Goal: Task Accomplishment & Management: Manage account settings

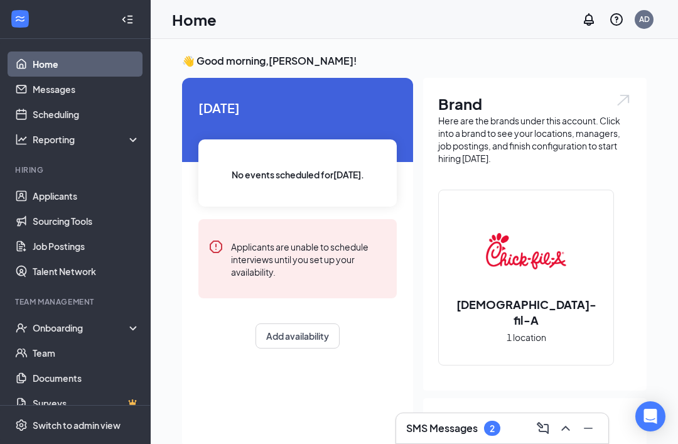
click at [448, 437] on div "SMS Messages 2" at bounding box center [502, 428] width 192 height 20
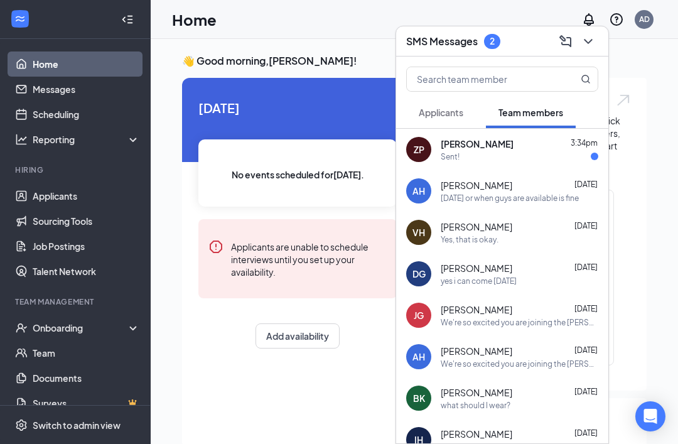
click at [584, 42] on icon "ChevronDown" at bounding box center [588, 41] width 15 height 15
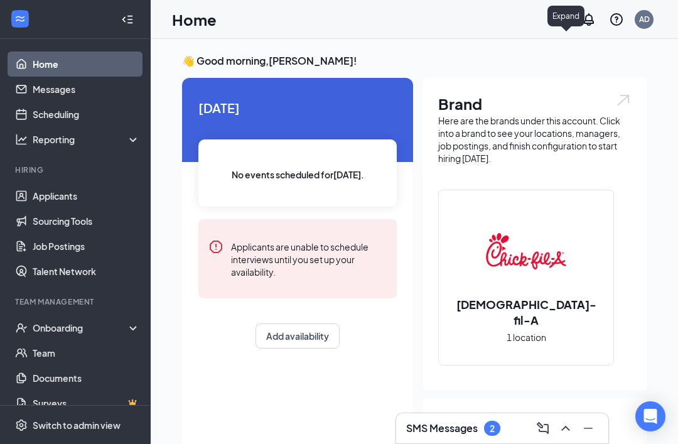
click at [428, 440] on div "SMS Messages 2" at bounding box center [502, 428] width 212 height 30
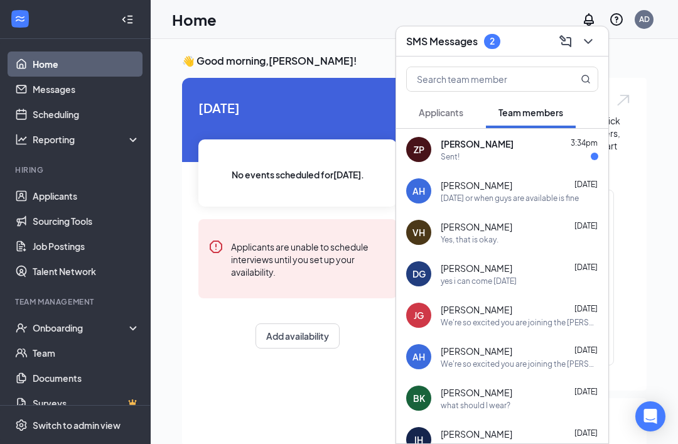
click at [507, 156] on div "Sent!" at bounding box center [520, 156] width 158 height 11
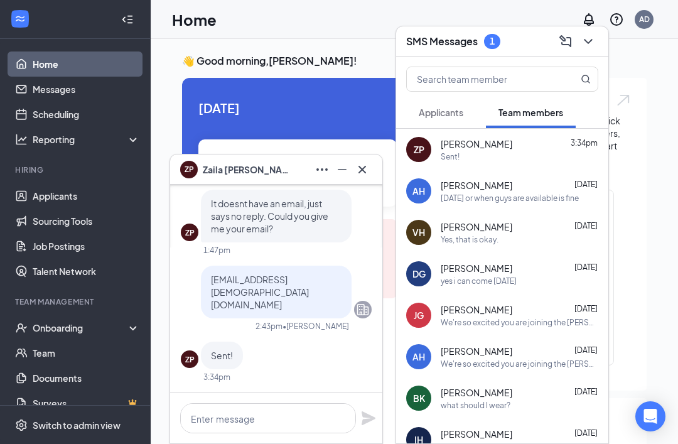
click at [357, 179] on button at bounding box center [362, 170] width 20 height 20
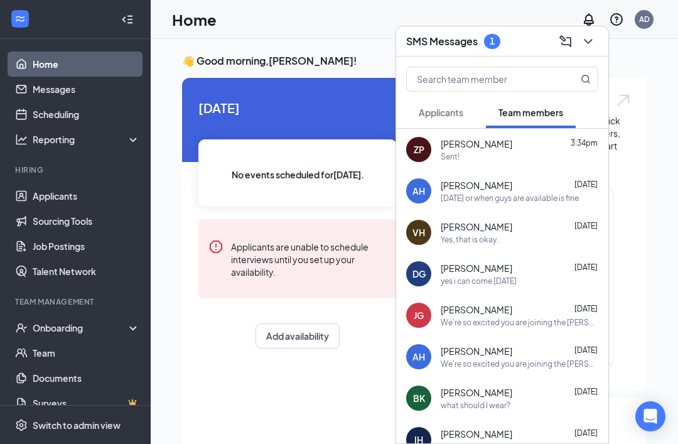
click at [590, 38] on icon "ChevronDown" at bounding box center [588, 41] width 15 height 15
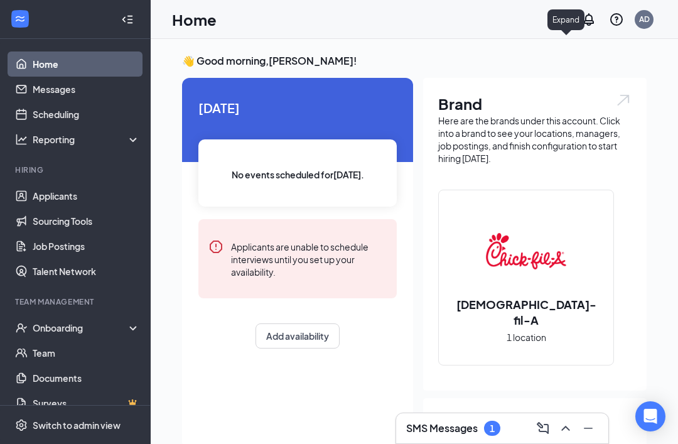
click at [87, 321] on div "Onboarding" at bounding box center [75, 327] width 151 height 25
click at [96, 349] on link "Overview" at bounding box center [86, 352] width 107 height 25
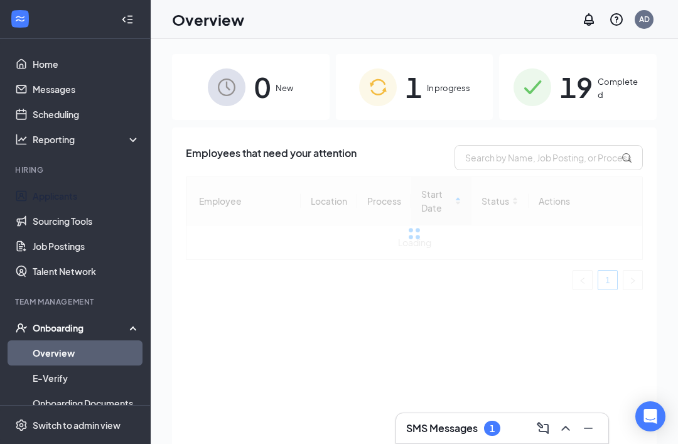
click at [96, 197] on link "Applicants" at bounding box center [86, 195] width 107 height 25
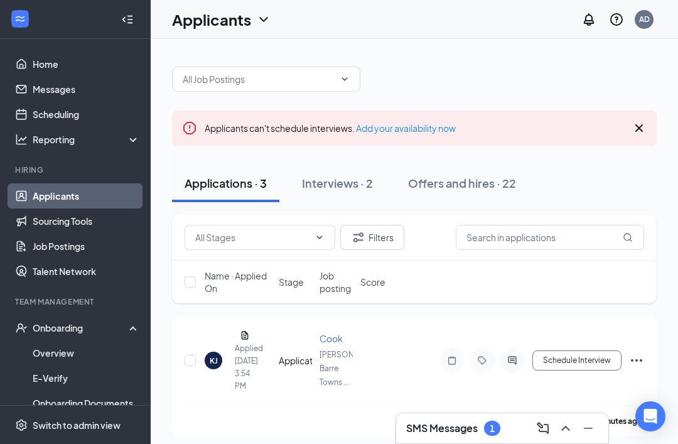
click at [337, 183] on div "Interviews · 2" at bounding box center [337, 183] width 71 height 16
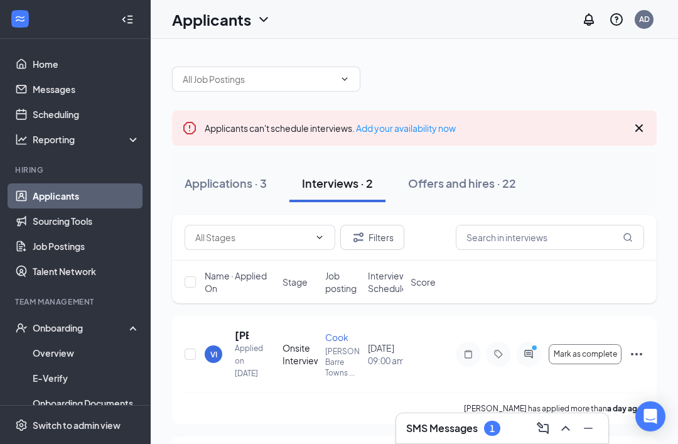
click at [138, 19] on div at bounding box center [127, 19] width 25 height 25
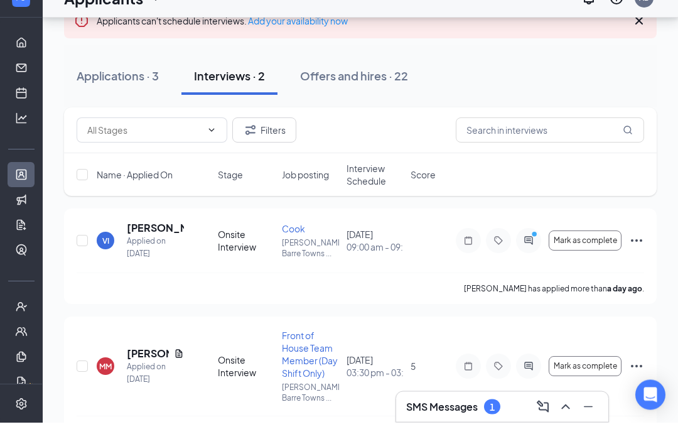
scroll to position [85, 0]
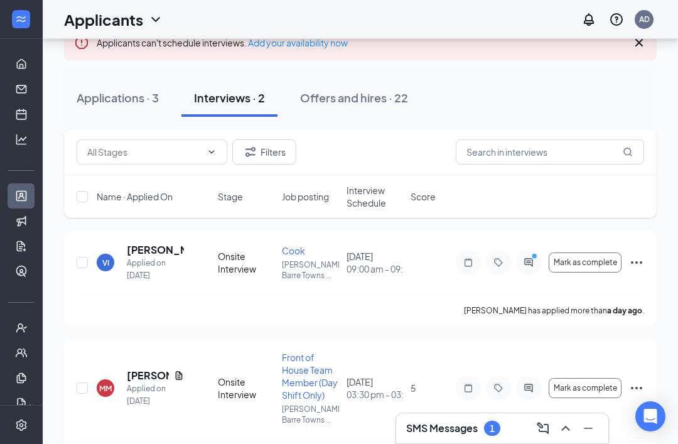
click at [153, 369] on h5 "[PERSON_NAME]" at bounding box center [148, 376] width 42 height 14
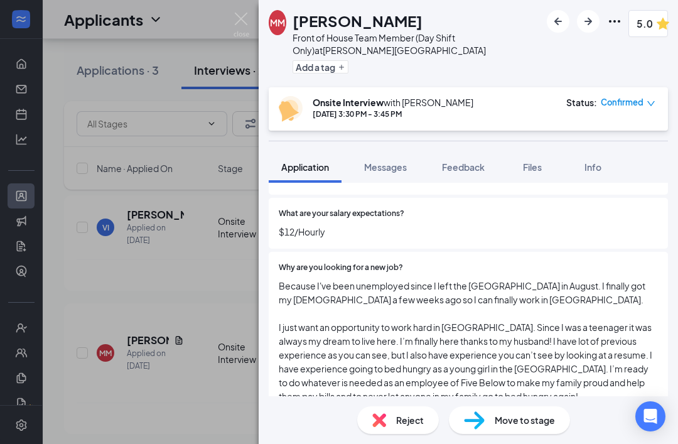
scroll to position [661, 0]
click at [235, 14] on img at bounding box center [242, 25] width 16 height 24
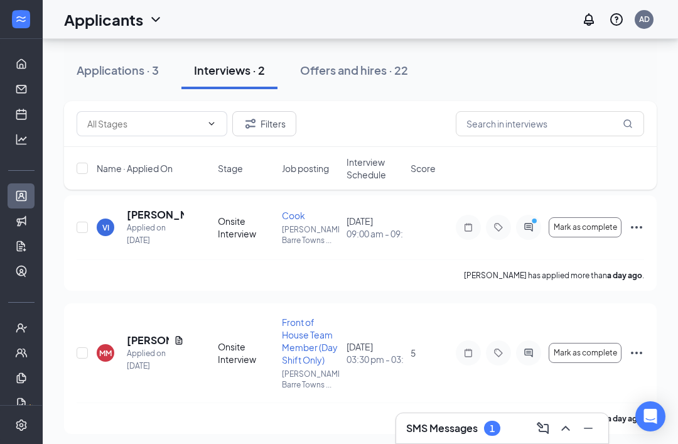
click at [87, 352] on input "checkbox" at bounding box center [82, 352] width 11 height 11
checkbox input "true"
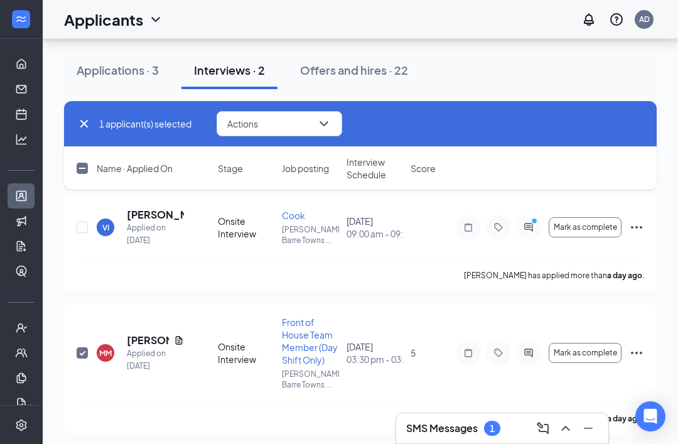
click at [277, 119] on button "Actions" at bounding box center [280, 123] width 126 height 25
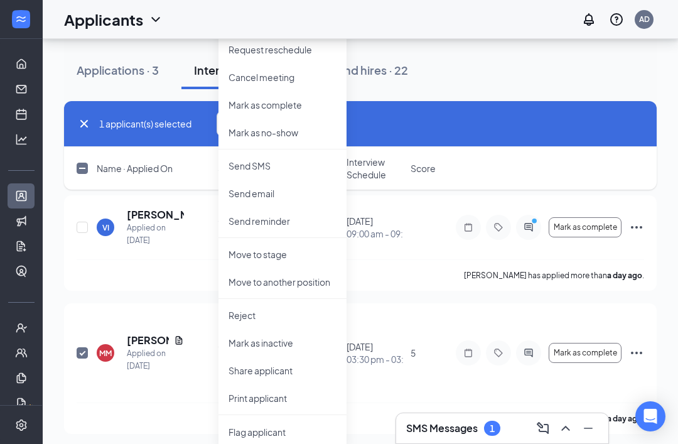
click at [244, 51] on p "Request reschedule" at bounding box center [283, 49] width 108 height 13
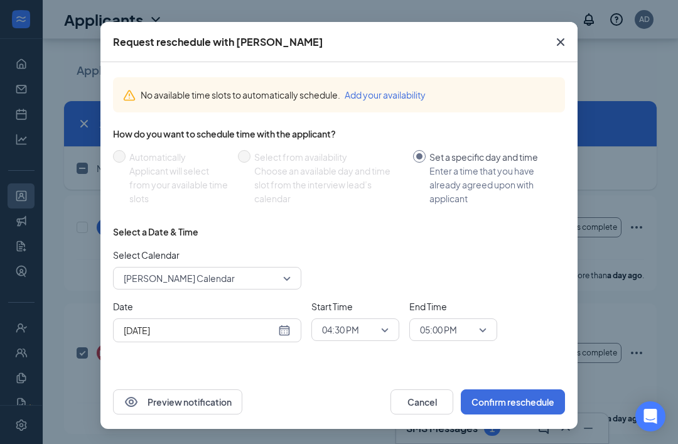
scroll to position [41, 0]
click at [381, 322] on span "04:30 PM" at bounding box center [355, 329] width 67 height 19
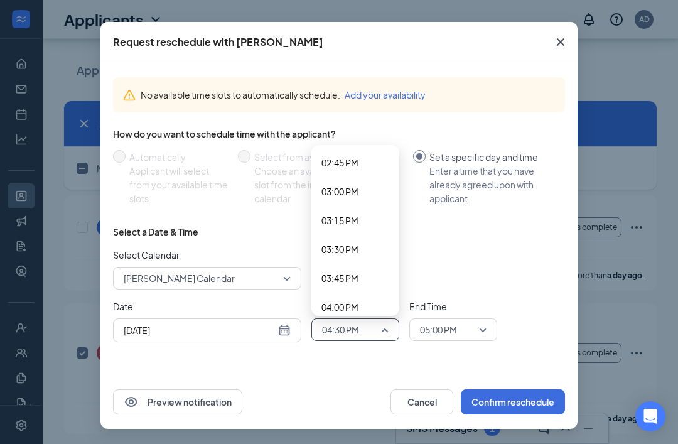
scroll to position [1706, 0]
click at [334, 192] on span "03:00 PM" at bounding box center [340, 192] width 37 height 14
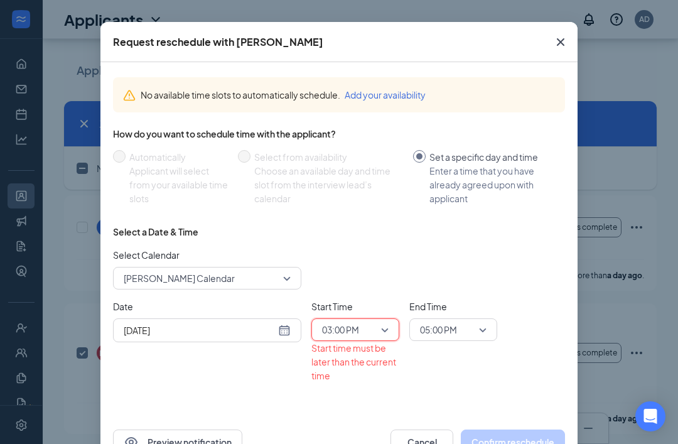
click at [443, 328] on span "05:00 PM" at bounding box center [438, 329] width 37 height 19
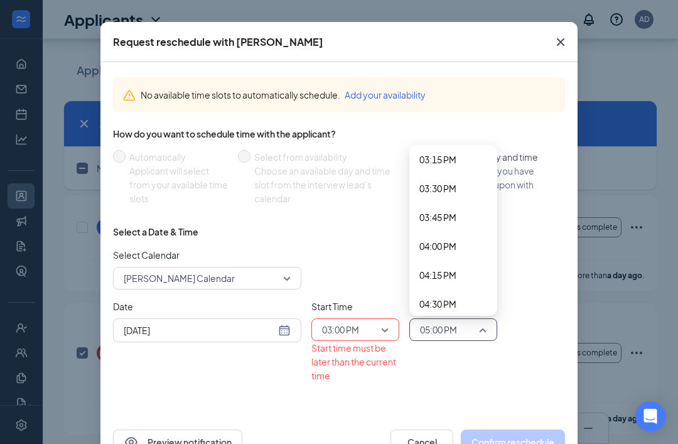
scroll to position [1759, 0]
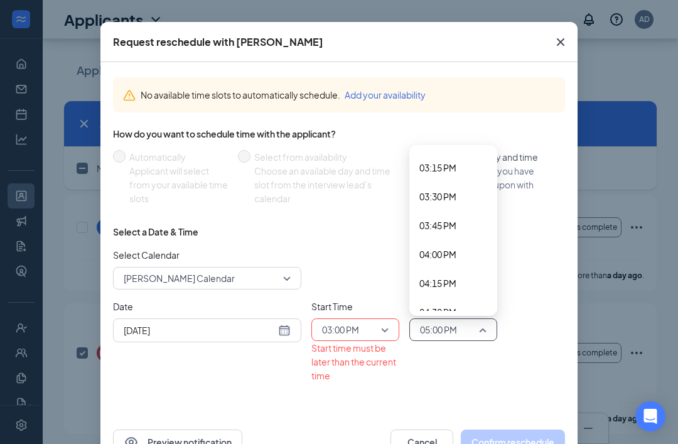
click at [425, 190] on span "03:30 PM" at bounding box center [438, 197] width 37 height 14
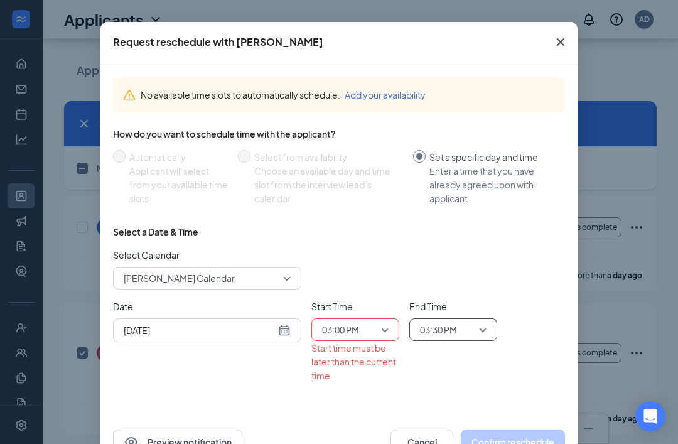
click at [461, 319] on input "search" at bounding box center [449, 329] width 64 height 21
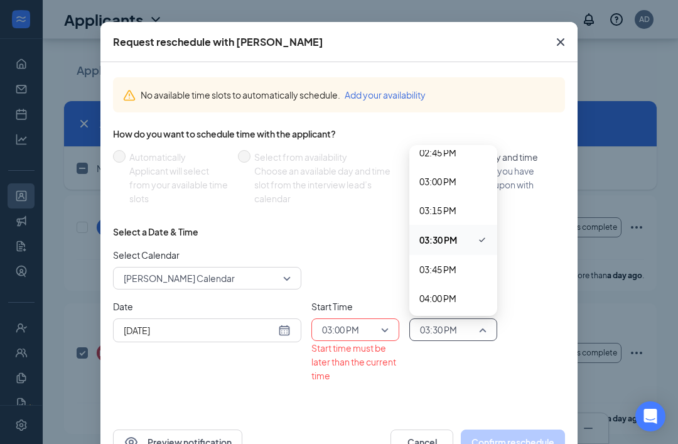
scroll to position [1716, 0]
click at [430, 207] on span "03:15 PM" at bounding box center [438, 211] width 37 height 14
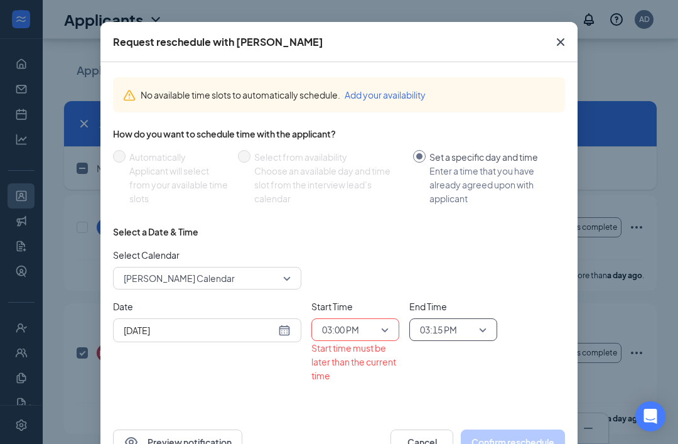
click at [274, 323] on input "[DATE]" at bounding box center [200, 330] width 152 height 14
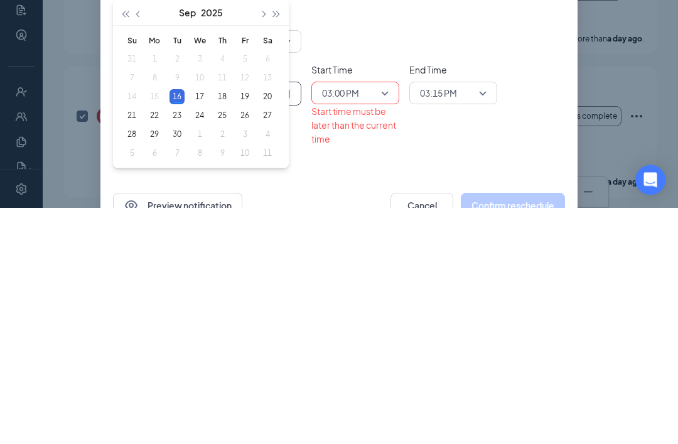
type input "[DATE]"
click at [239, 326] on div "19" at bounding box center [244, 333] width 15 height 15
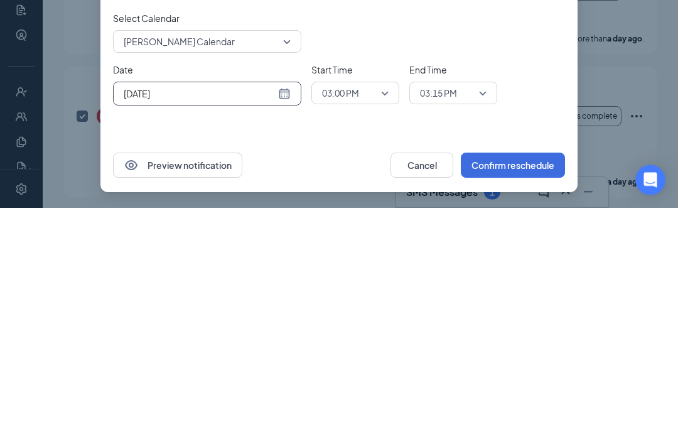
click at [516, 389] on button "Confirm reschedule" at bounding box center [513, 401] width 104 height 25
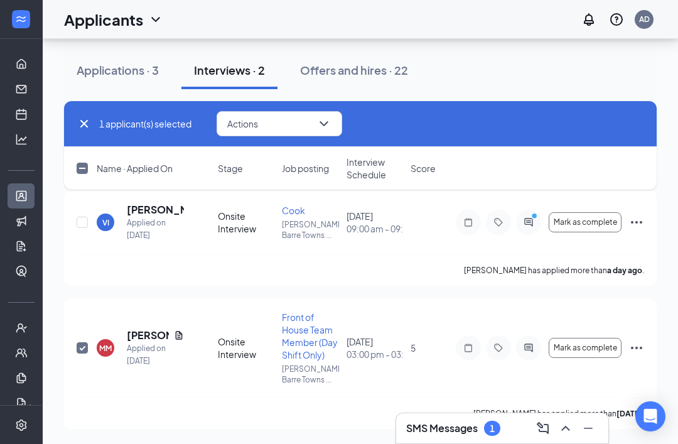
click at [117, 72] on div "Applications · 3" at bounding box center [118, 70] width 82 height 16
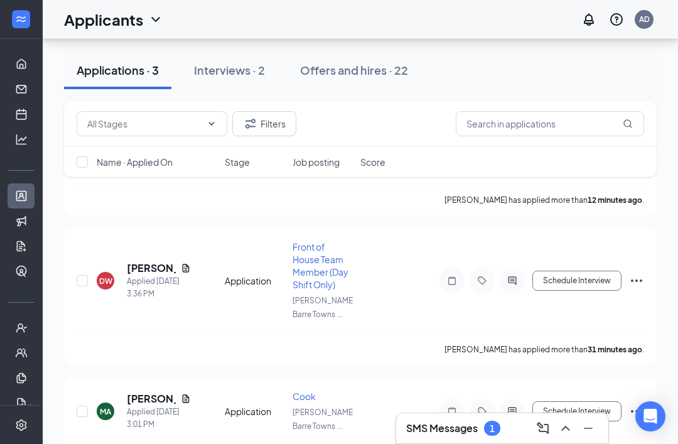
scroll to position [184, 0]
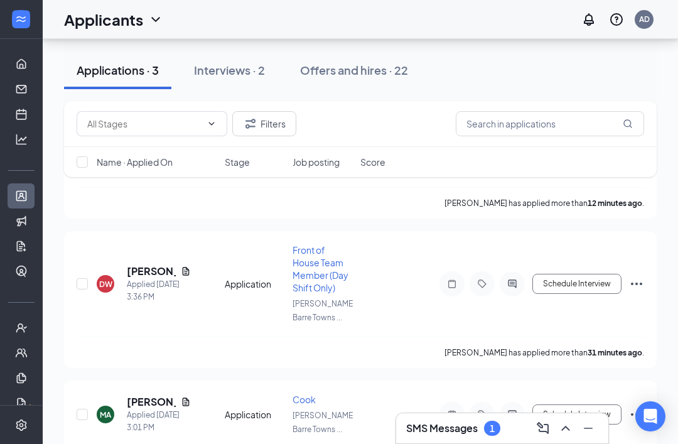
click at [81, 409] on input "checkbox" at bounding box center [82, 414] width 11 height 11
checkbox input "true"
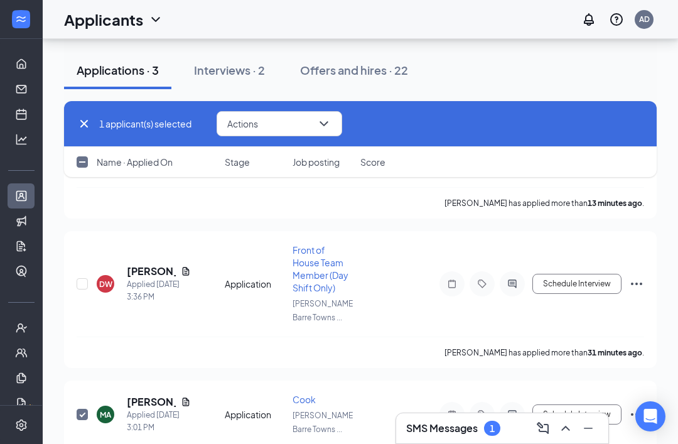
click at [283, 117] on button "Actions" at bounding box center [280, 123] width 126 height 25
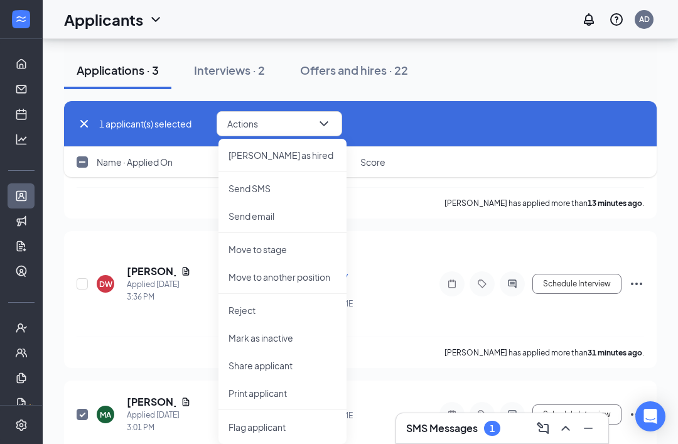
click at [237, 304] on p "Reject" at bounding box center [283, 310] width 108 height 13
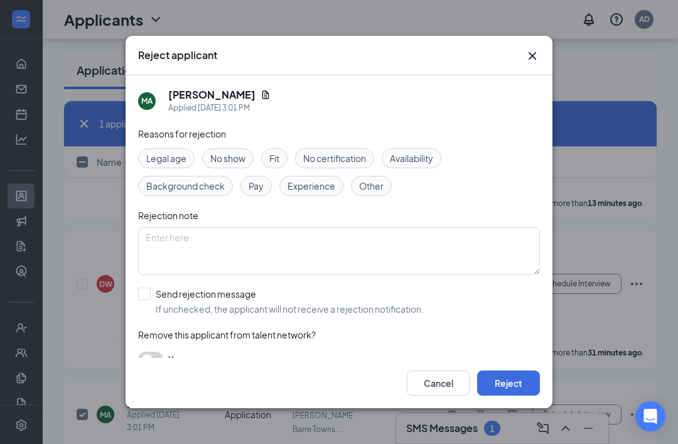
click at [365, 190] on span "Other" at bounding box center [371, 186] width 24 height 14
click at [140, 305] on input "Send rejection message If unchecked, the applicant will not receive a rejection…" at bounding box center [281, 302] width 286 height 28
checkbox input "true"
click at [502, 396] on button "Reject" at bounding box center [508, 383] width 63 height 25
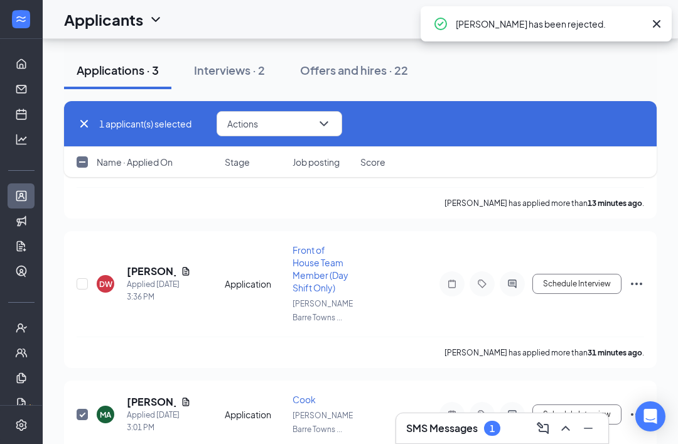
scroll to position [78, 0]
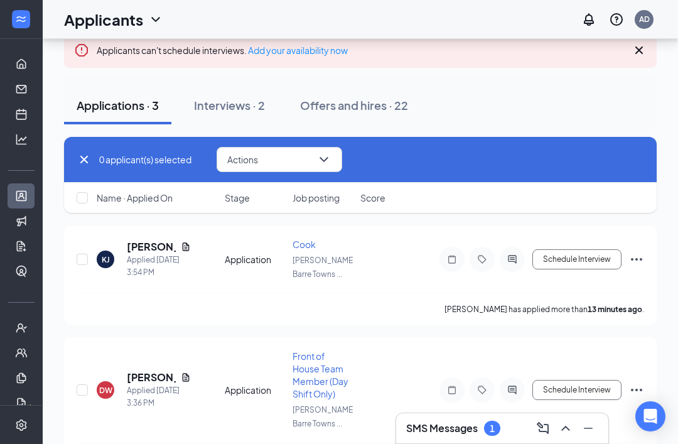
click at [145, 379] on h5 "[PERSON_NAME]" at bounding box center [151, 378] width 49 height 14
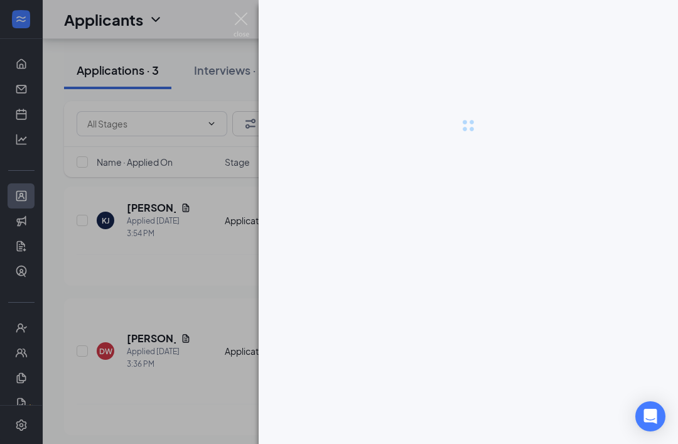
scroll to position [118, 0]
click at [145, 333] on div at bounding box center [339, 222] width 678 height 444
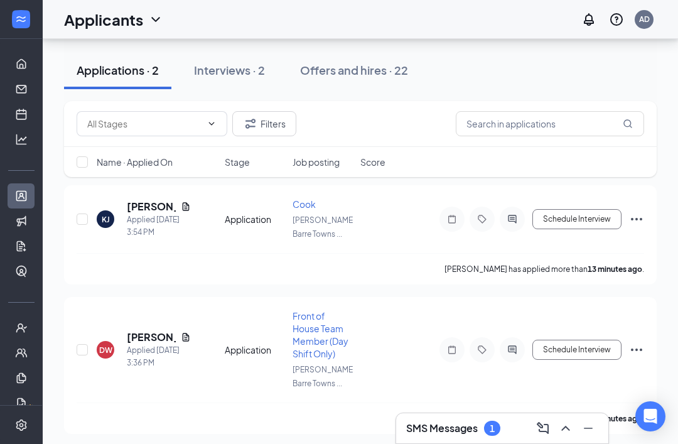
click at [145, 330] on h5 "[PERSON_NAME]" at bounding box center [151, 337] width 49 height 14
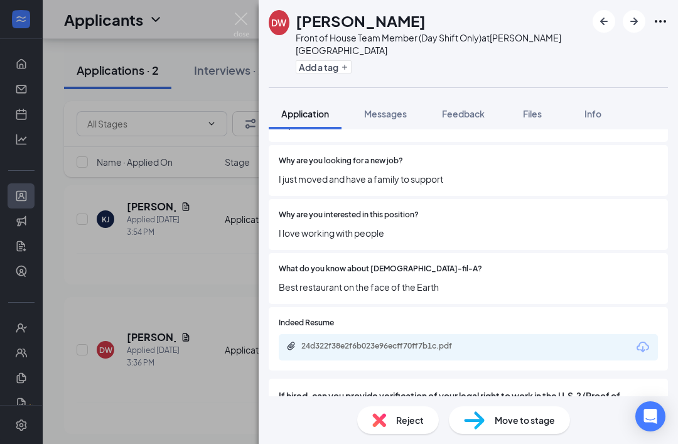
scroll to position [688, 0]
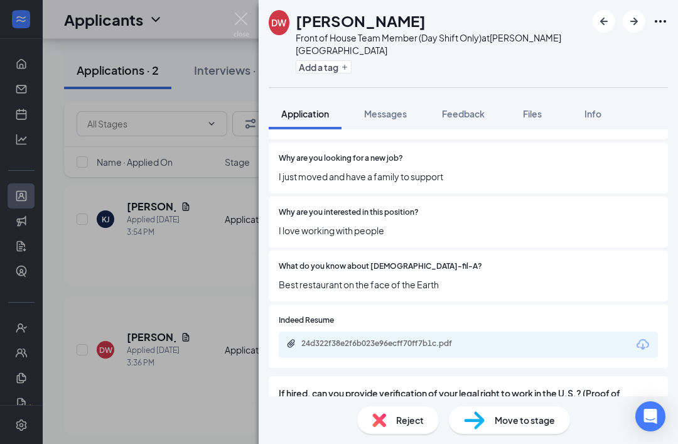
click at [319, 332] on div "24d322f38e2f6b023e96ecff70ff7b1c.pdf" at bounding box center [468, 345] width 379 height 26
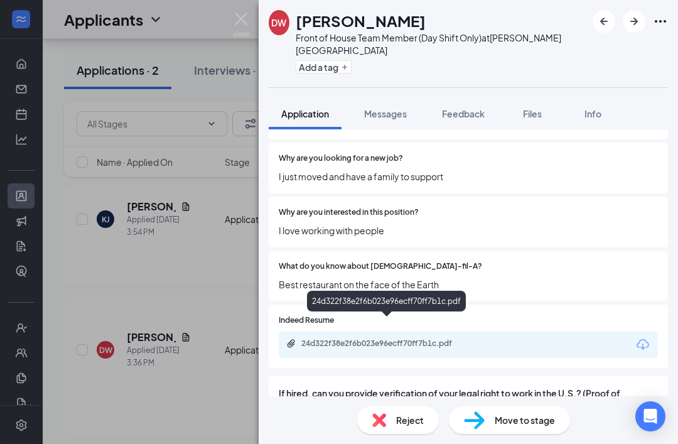
click at [333, 339] on div "24d322f38e2f6b023e96ecff70ff7b1c.pdf" at bounding box center [389, 344] width 176 height 10
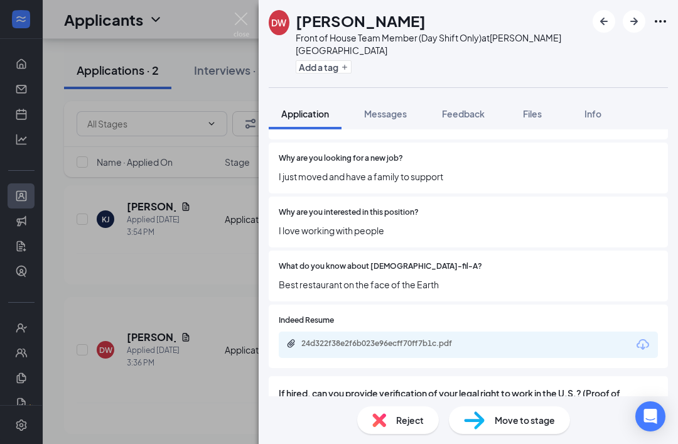
click at [129, 172] on div "DW [PERSON_NAME] Front of House Team Member (Day Shift Only) at [PERSON_NAME][G…" at bounding box center [339, 222] width 678 height 444
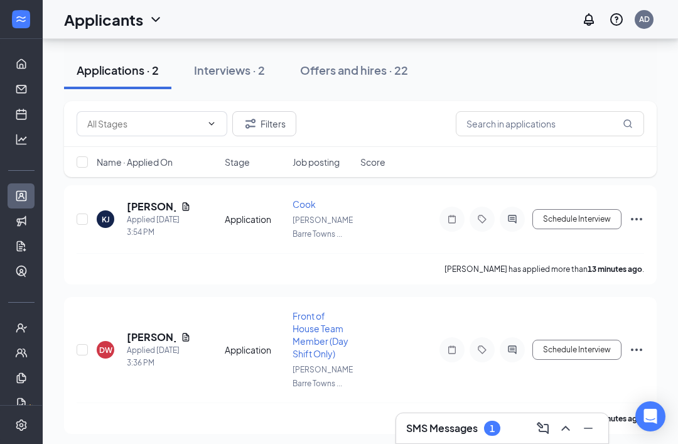
click at [81, 350] on input "checkbox" at bounding box center [82, 349] width 11 height 11
checkbox input "true"
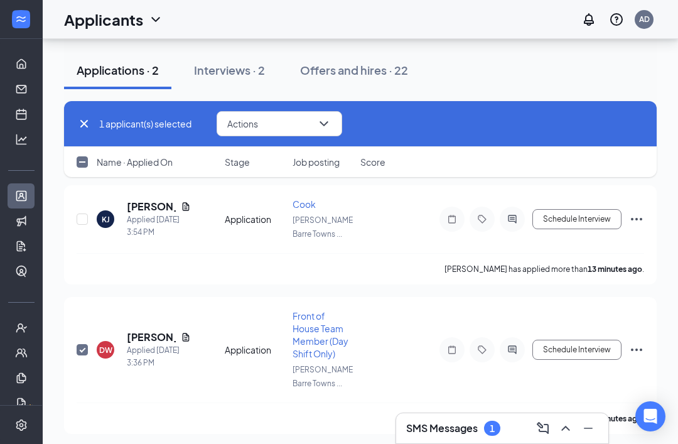
click at [275, 130] on button "Actions" at bounding box center [280, 123] width 126 height 25
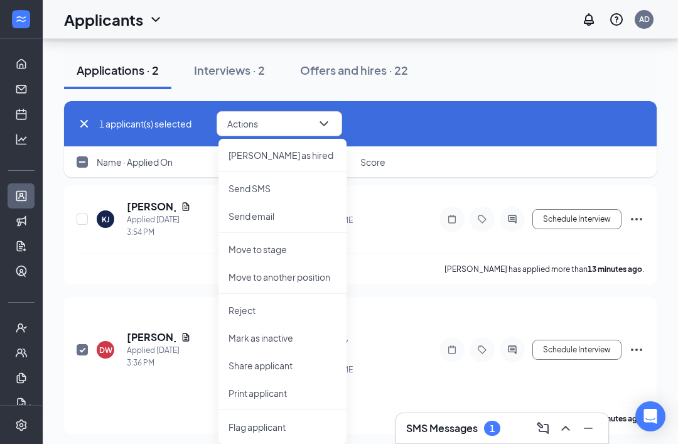
click at [245, 306] on p "Reject" at bounding box center [283, 310] width 108 height 13
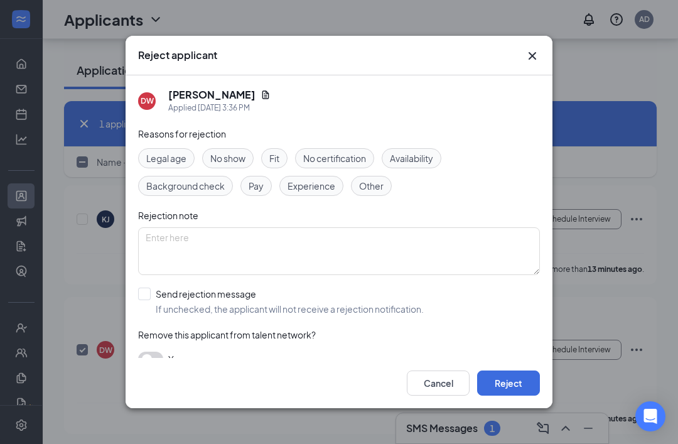
click at [366, 179] on span "Other" at bounding box center [371, 186] width 24 height 14
click at [165, 303] on span "If unchecked, the applicant will not receive a rejection notification." at bounding box center [290, 309] width 268 height 13
click at [165, 298] on input "Send rejection message If unchecked, the applicant will not receive a rejection…" at bounding box center [281, 302] width 286 height 28
checkbox input "true"
click at [517, 396] on button "Reject" at bounding box center [508, 383] width 63 height 25
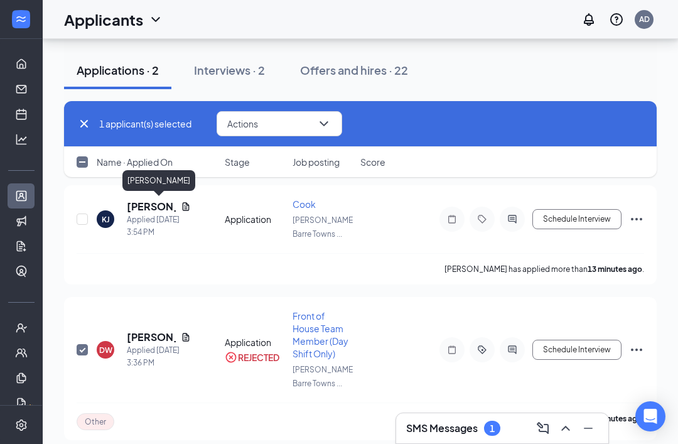
click at [138, 205] on h5 "[PERSON_NAME]" at bounding box center [151, 207] width 49 height 14
checkbox input "false"
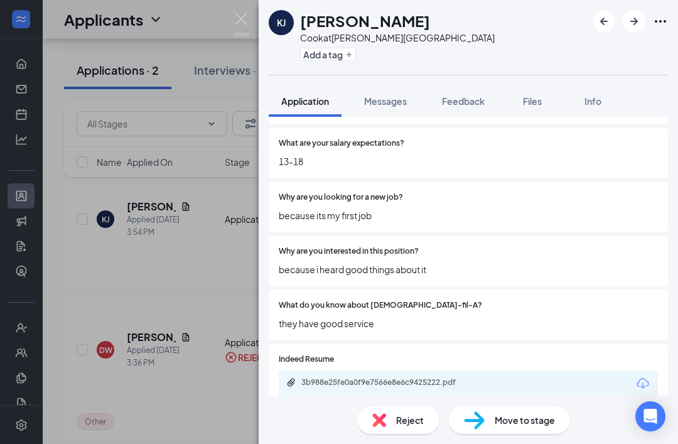
scroll to position [637, 0]
click at [204, 250] on div "KJ [PERSON_NAME] at [PERSON_NAME][GEOGRAPHIC_DATA] Add a tag Application Messag…" at bounding box center [339, 222] width 678 height 444
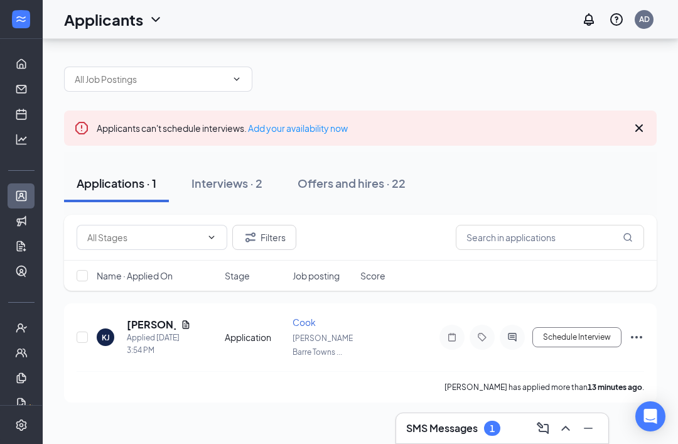
scroll to position [35, 0]
click at [87, 332] on input "checkbox" at bounding box center [82, 337] width 11 height 11
checkbox input "true"
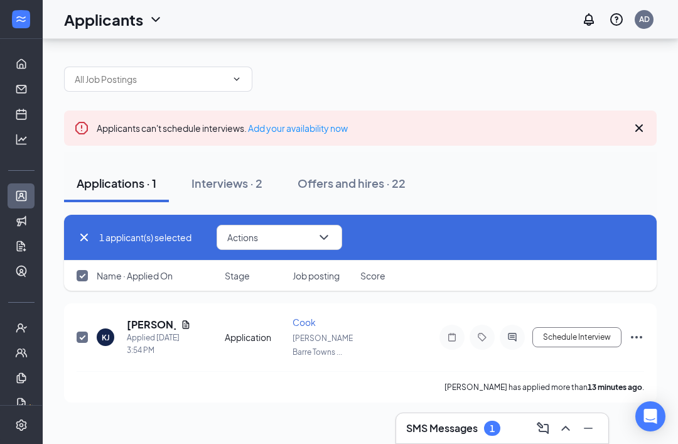
click at [291, 225] on button "Actions" at bounding box center [280, 237] width 126 height 25
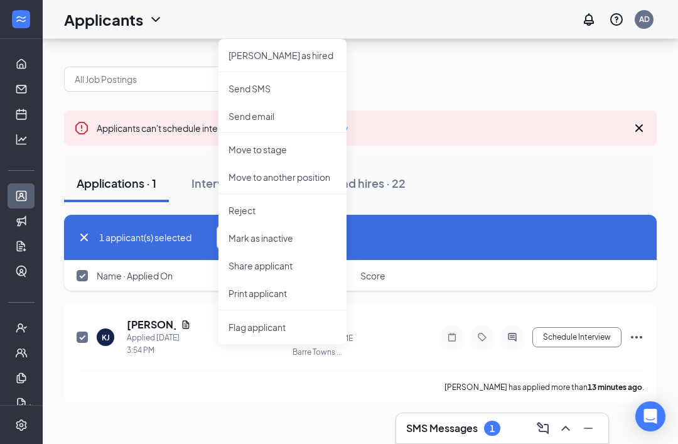
click at [240, 204] on p "Reject" at bounding box center [283, 210] width 108 height 13
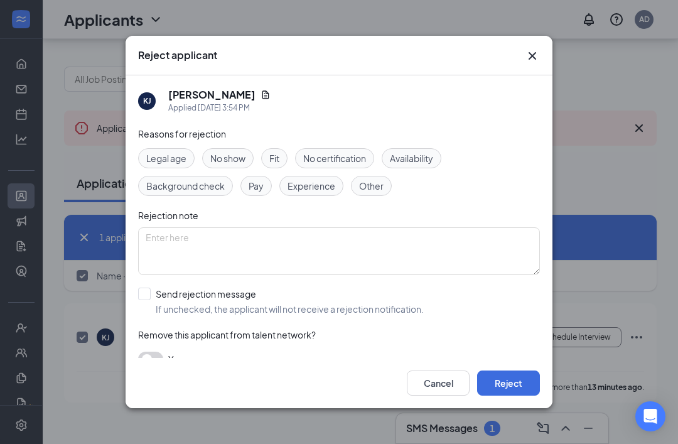
click at [369, 179] on span "Other" at bounding box center [371, 186] width 24 height 14
click at [147, 288] on input "Send rejection message If unchecked, the applicant will not receive a rejection…" at bounding box center [281, 302] width 286 height 28
checkbox input "true"
click at [516, 396] on button "Reject" at bounding box center [508, 383] width 63 height 25
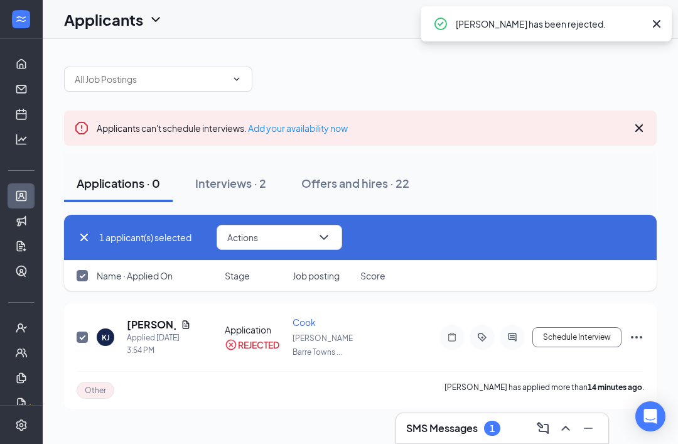
click at [229, 168] on button "Interviews · 2" at bounding box center [231, 184] width 96 height 38
